Goal: Information Seeking & Learning: Learn about a topic

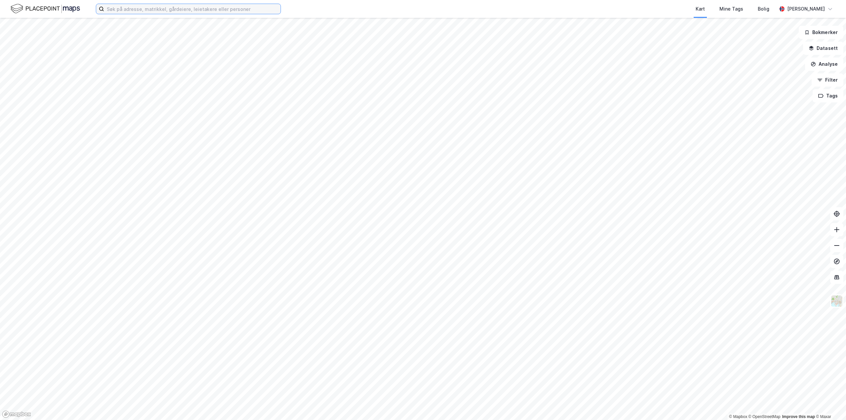
click at [155, 6] on input at bounding box center [192, 9] width 176 height 10
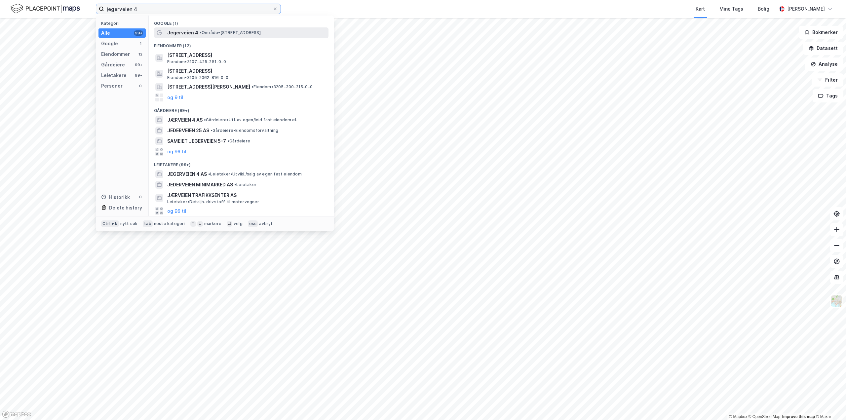
type input "jegerveien 4"
click at [229, 34] on span "• Område • [STREET_ADDRESS]" at bounding box center [230, 32] width 61 height 5
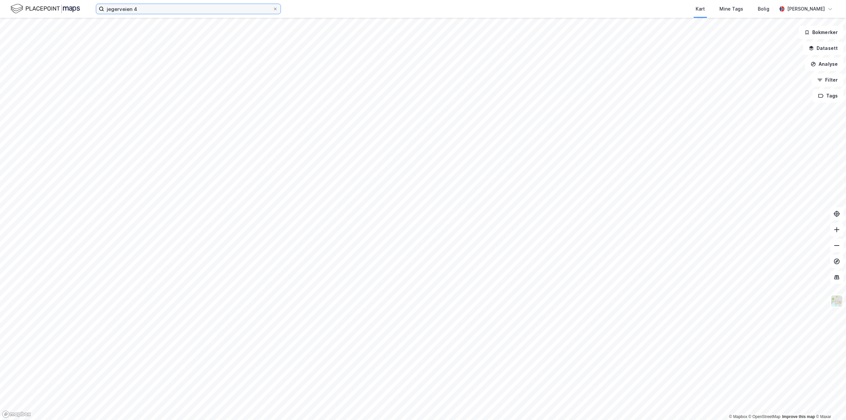
click at [142, 6] on input "jegerveien 4" at bounding box center [188, 9] width 169 height 10
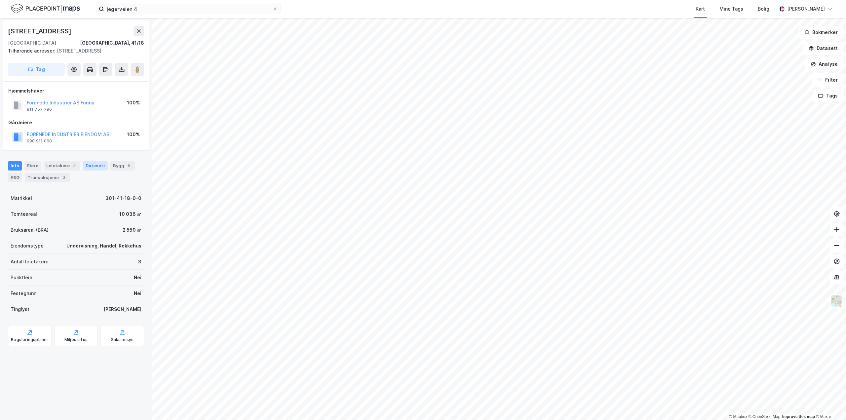
click at [94, 170] on div "Datasett" at bounding box center [95, 165] width 25 height 9
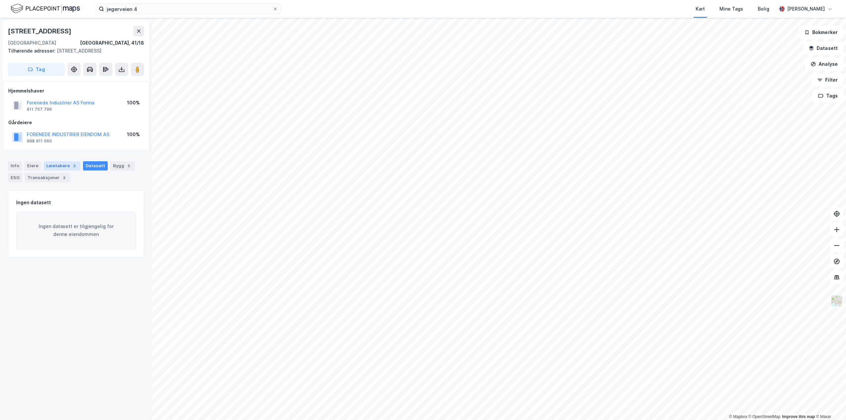
click at [71, 169] on div "3" at bounding box center [74, 166] width 7 height 7
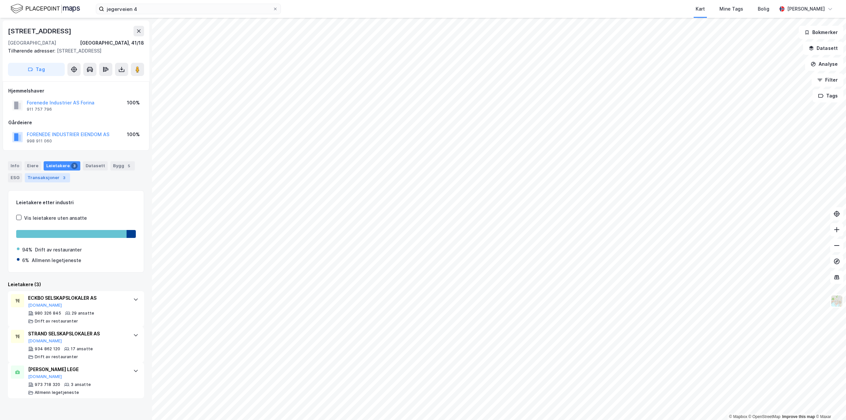
click at [49, 182] on div "Transaksjoner 3" at bounding box center [47, 177] width 45 height 9
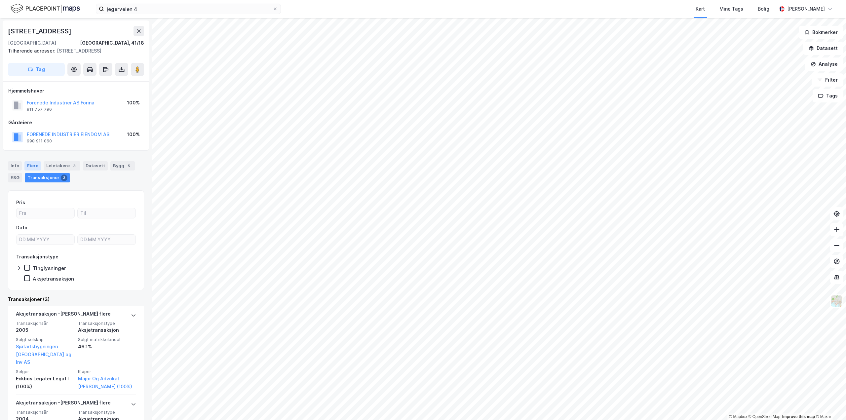
click at [31, 170] on div "Eiere" at bounding box center [32, 165] width 17 height 9
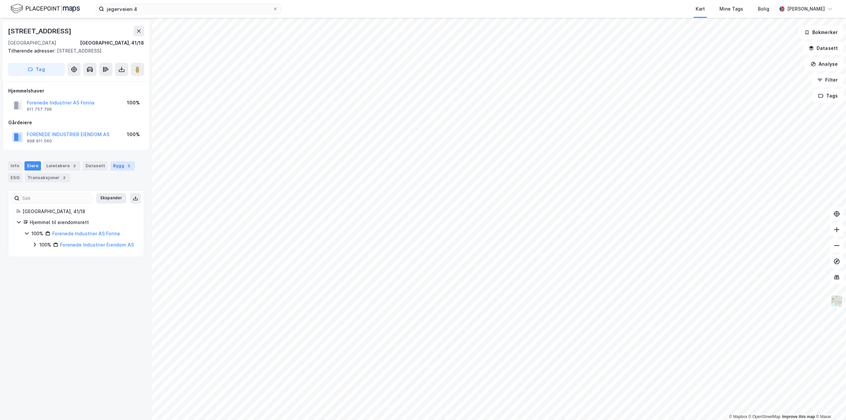
click at [116, 170] on div "Bygg 5" at bounding box center [122, 165] width 24 height 9
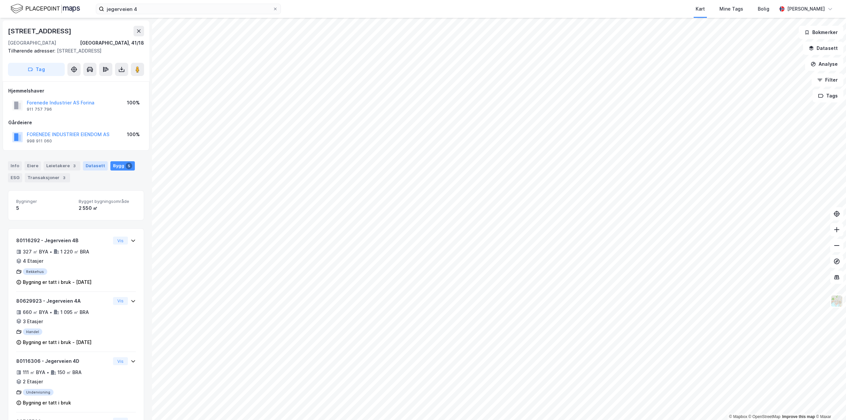
click at [92, 170] on div "Datasett" at bounding box center [95, 165] width 25 height 9
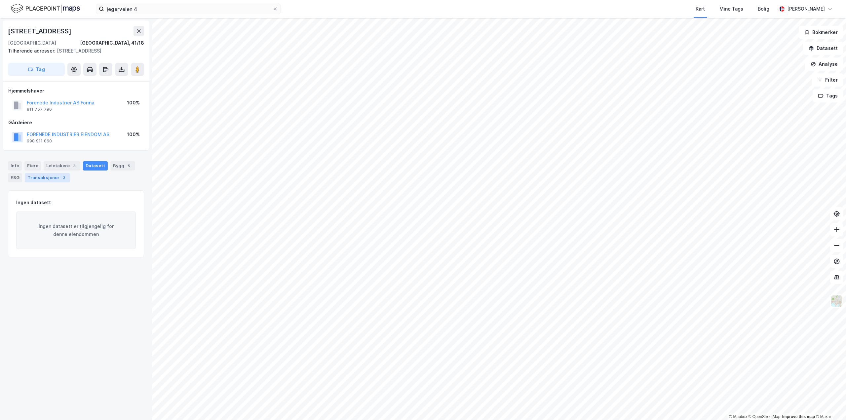
click at [55, 182] on div "Transaksjoner 3" at bounding box center [47, 177] width 45 height 9
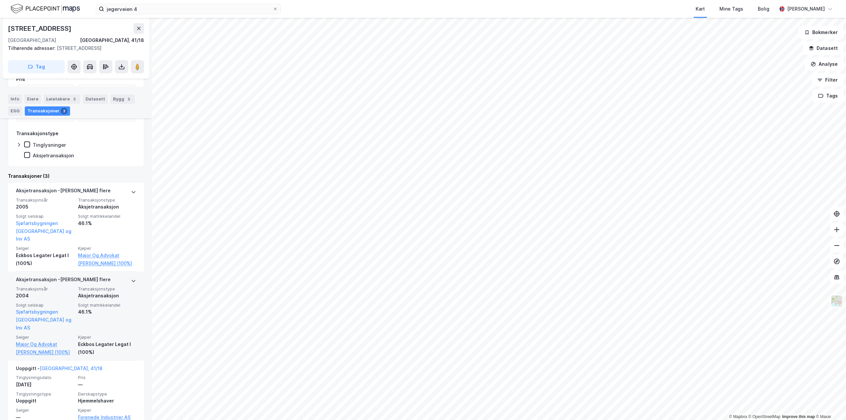
scroll to position [136, 0]
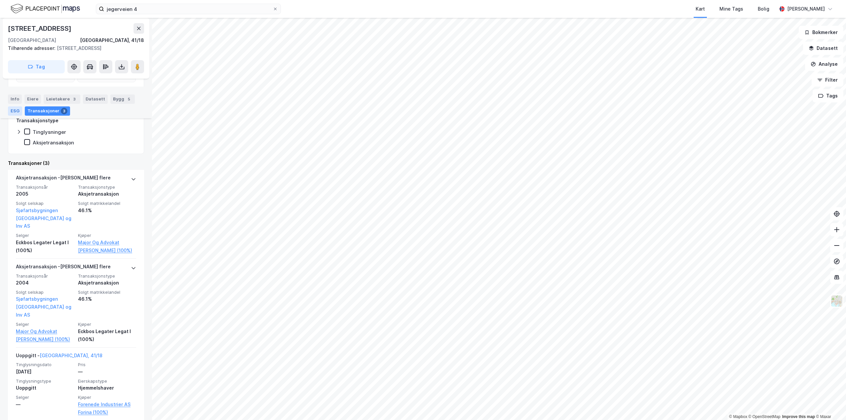
click at [11, 110] on div "ESG" at bounding box center [15, 110] width 14 height 9
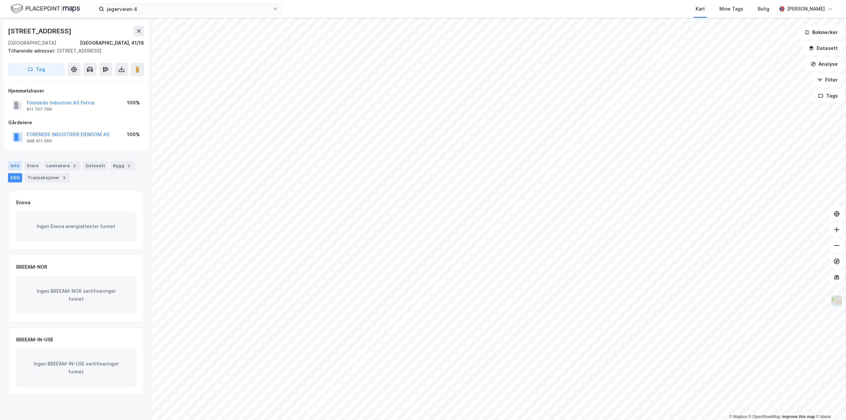
click at [17, 170] on div "Info" at bounding box center [15, 165] width 14 height 9
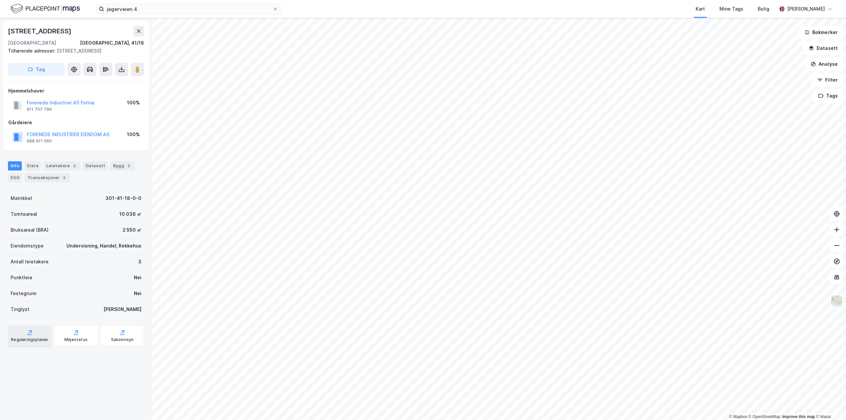
click at [30, 336] on icon at bounding box center [29, 332] width 7 height 7
click at [36, 170] on div "Eiere" at bounding box center [32, 165] width 17 height 9
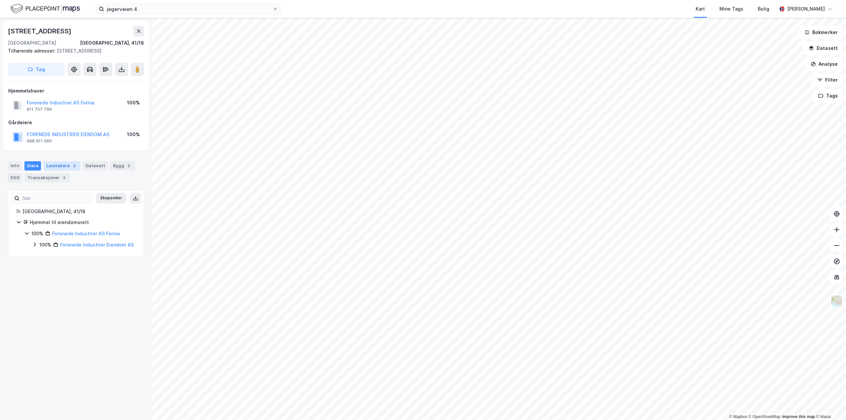
click at [56, 170] on div "Leietakere 3" at bounding box center [62, 165] width 37 height 9
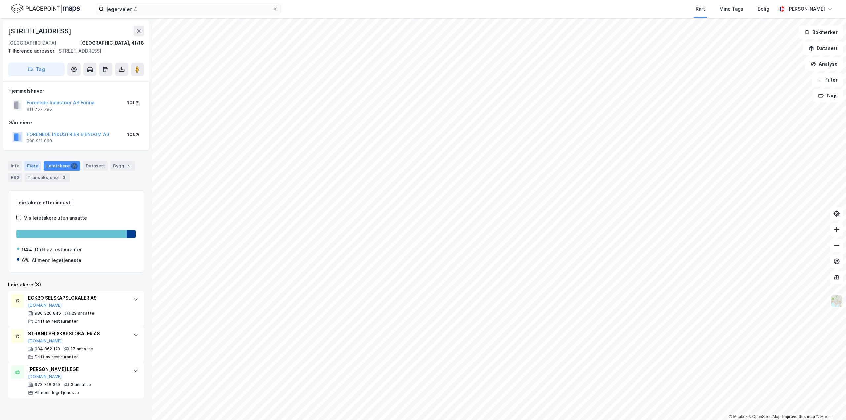
click at [35, 170] on div "Eiere" at bounding box center [32, 165] width 17 height 9
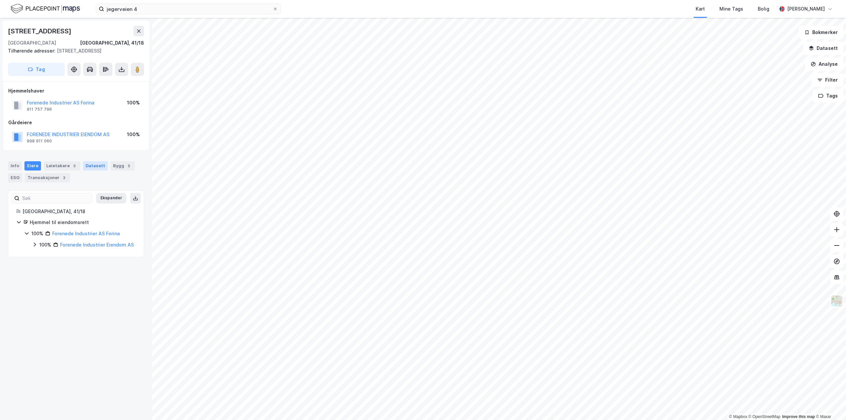
click at [85, 170] on div "Datasett" at bounding box center [95, 165] width 25 height 9
click at [119, 170] on div "Bygg 5" at bounding box center [122, 165] width 24 height 9
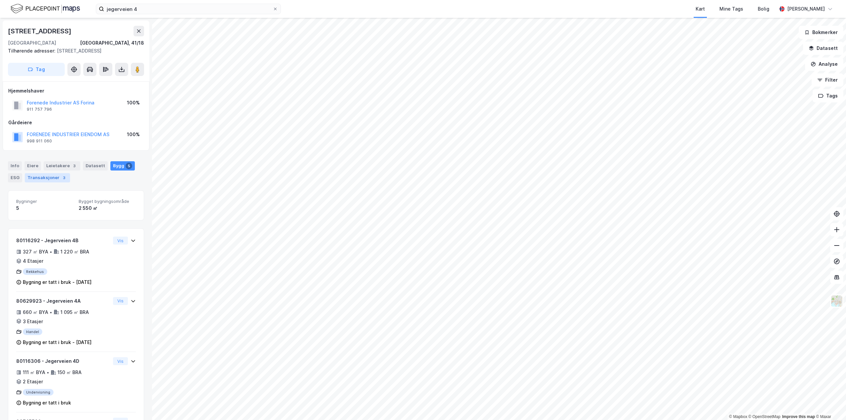
click at [51, 182] on div "Transaksjoner 3" at bounding box center [47, 177] width 45 height 9
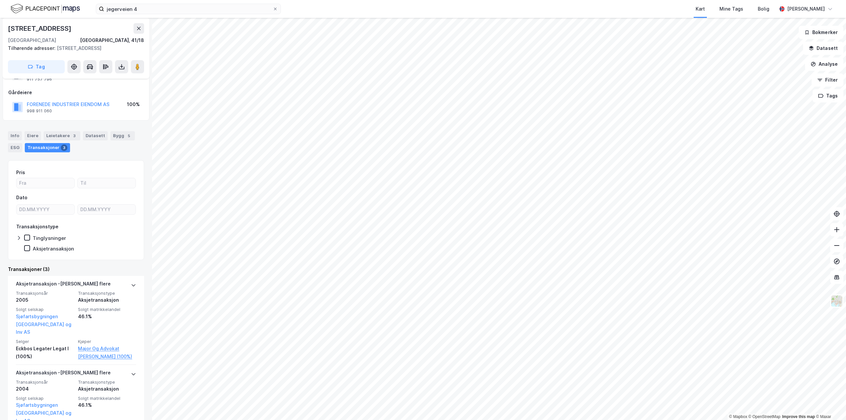
scroll to position [4, 0]
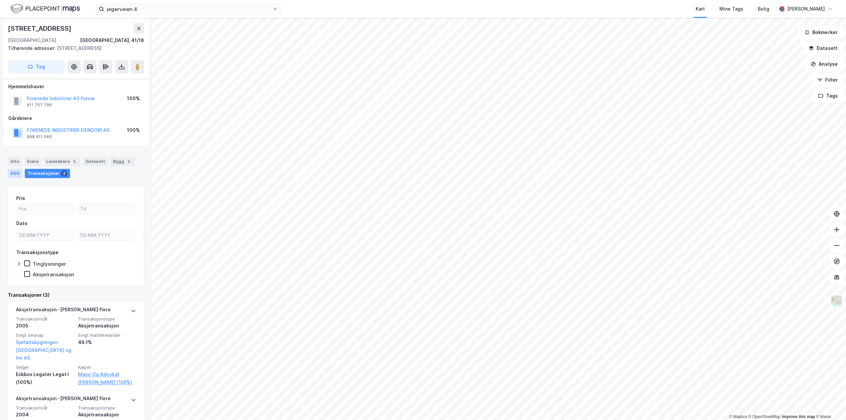
click at [19, 178] on div "ESG" at bounding box center [15, 173] width 14 height 9
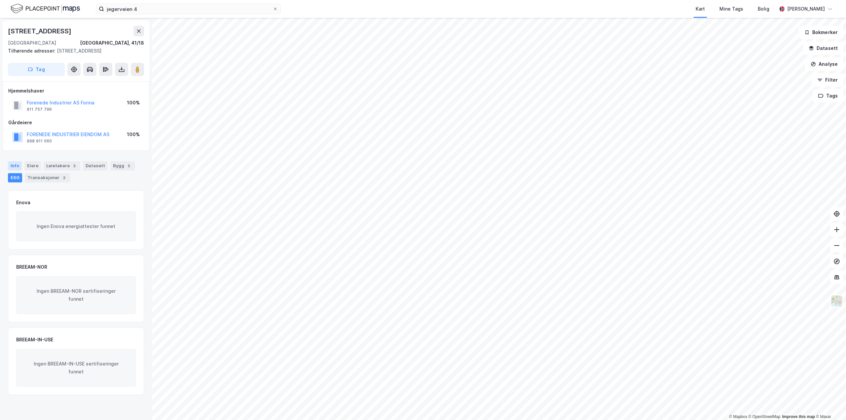
click at [17, 170] on div "Info" at bounding box center [15, 165] width 14 height 9
